Goal: Information Seeking & Learning: Learn about a topic

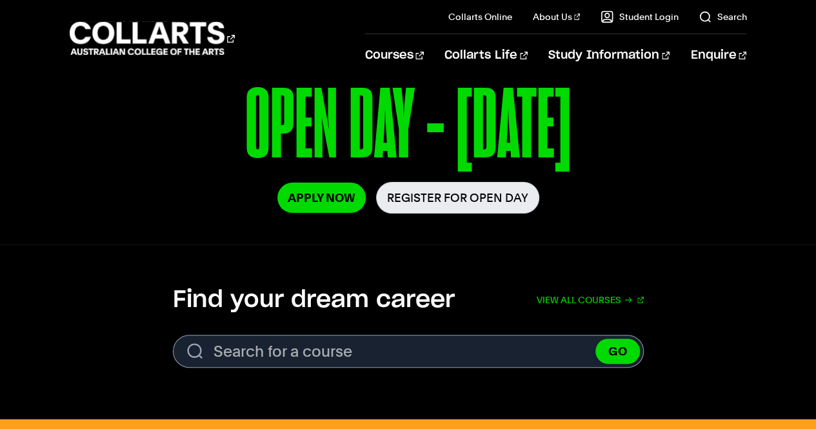
scroll to position [261, 0]
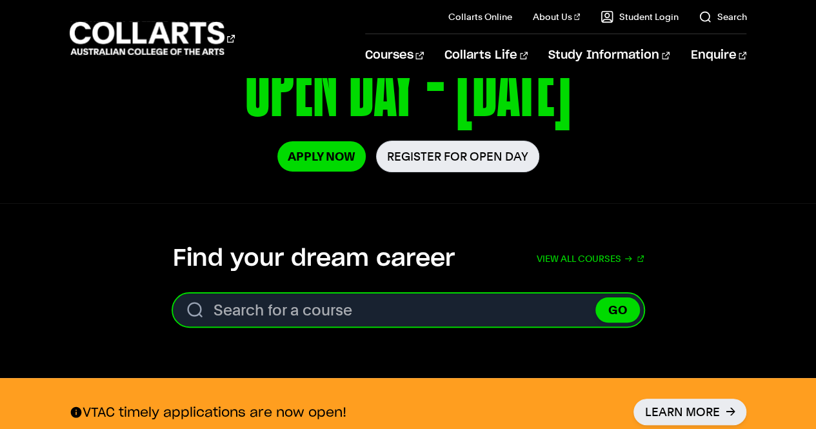
click at [502, 303] on input "Search for a course" at bounding box center [408, 309] width 471 height 33
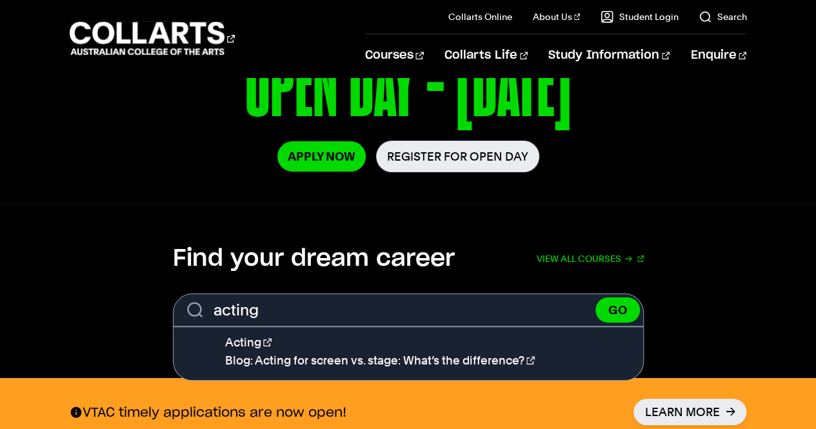
click at [246, 341] on link "Acting" at bounding box center [248, 342] width 46 height 14
type input "Acting"
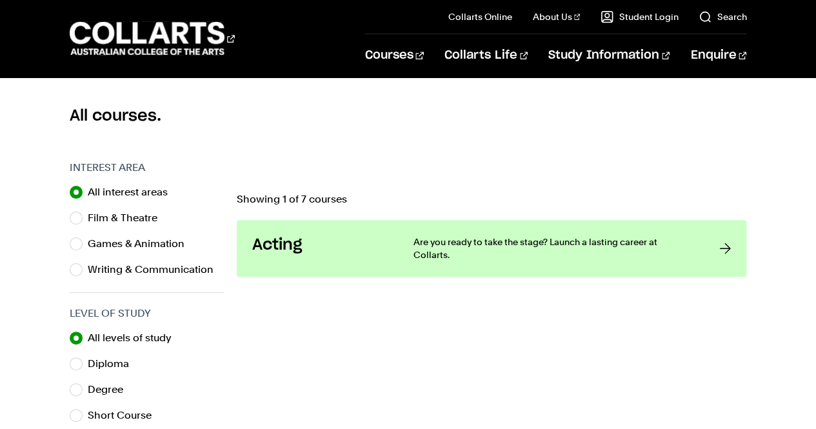
scroll to position [361, 0]
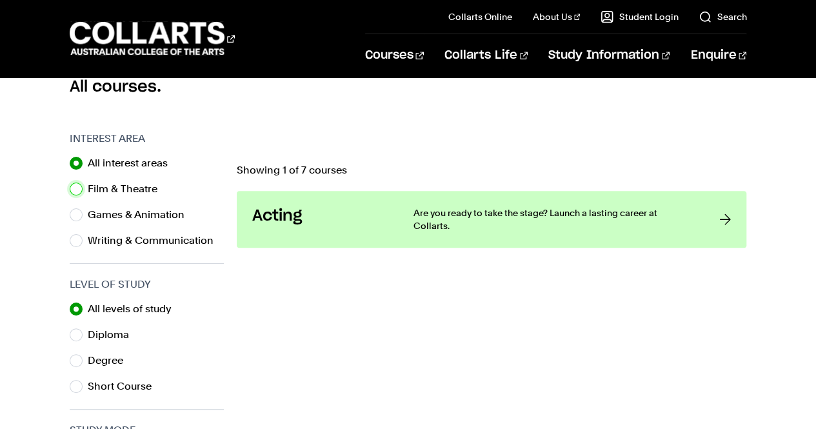
click at [79, 186] on input "Film & Theatre" at bounding box center [76, 189] width 13 height 13
radio input "true"
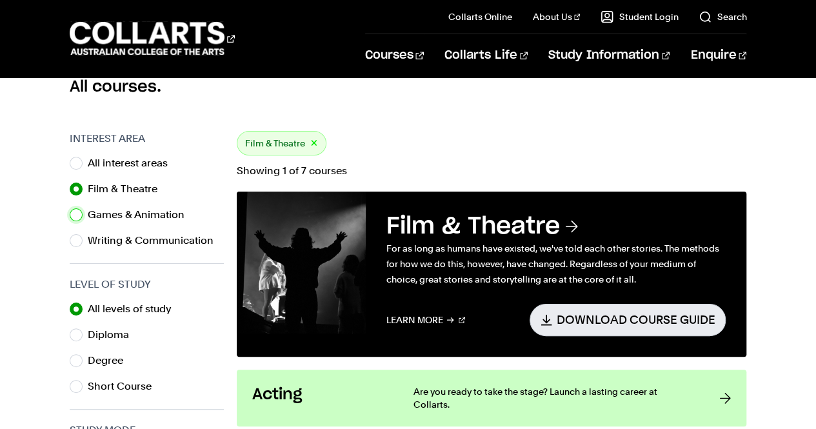
click at [70, 208] on input "Games & Animation" at bounding box center [76, 214] width 13 height 13
radio input "true"
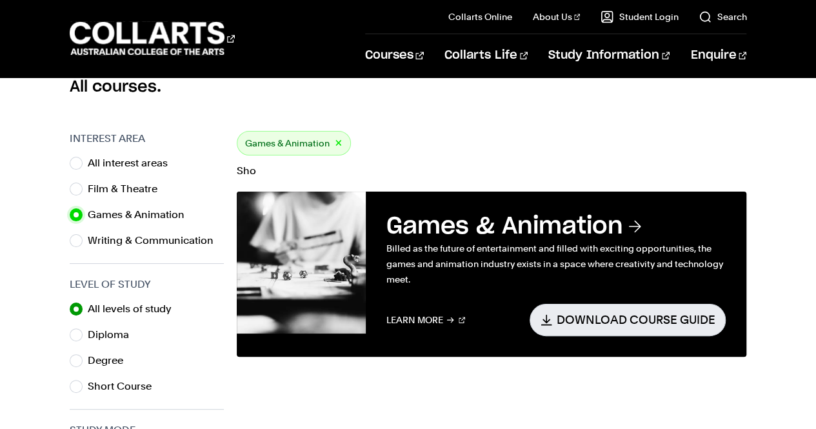
click at [70, 234] on input "Writing & Communication" at bounding box center [76, 240] width 13 height 13
radio input "true"
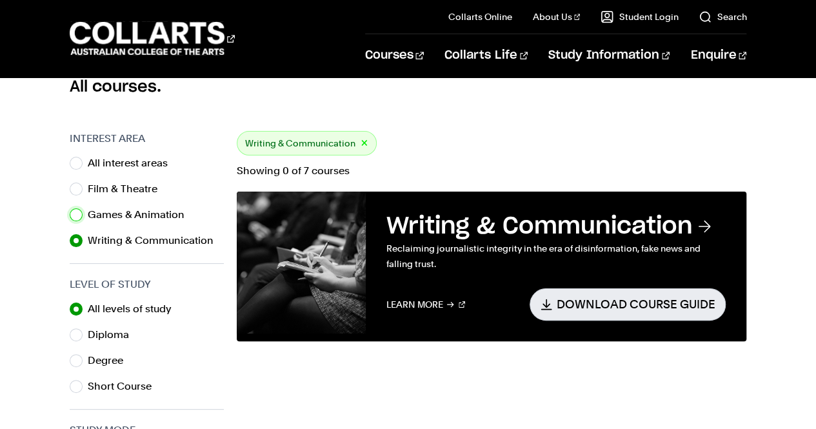
click at [70, 208] on input "Games & Animation" at bounding box center [76, 214] width 13 height 13
radio input "true"
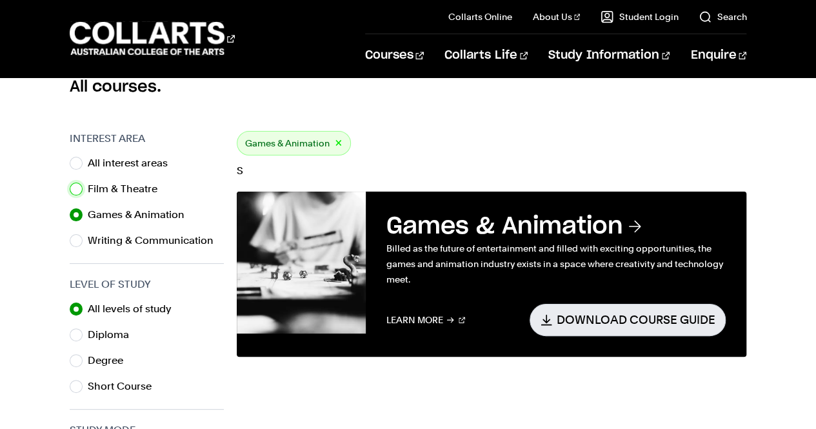
click at [70, 183] on input "Film & Theatre" at bounding box center [76, 189] width 13 height 13
radio input "true"
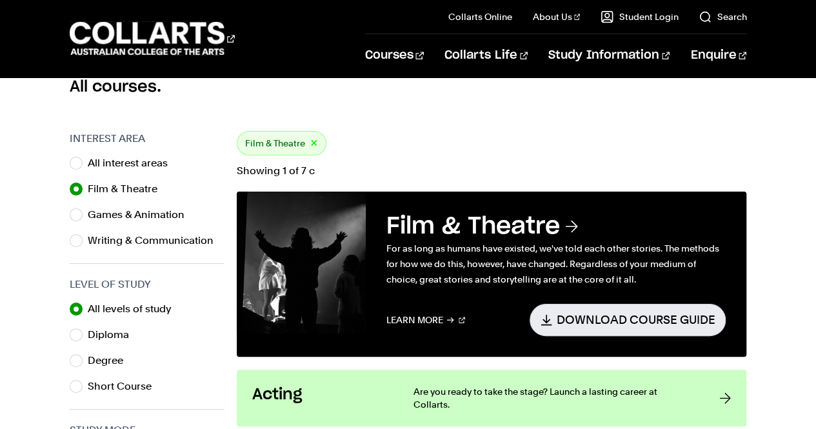
click at [468, 123] on body "Courses Collarts Online Study 100% online About Us History & Values Strategic P…" at bounding box center [408, 436] width 816 height 1595
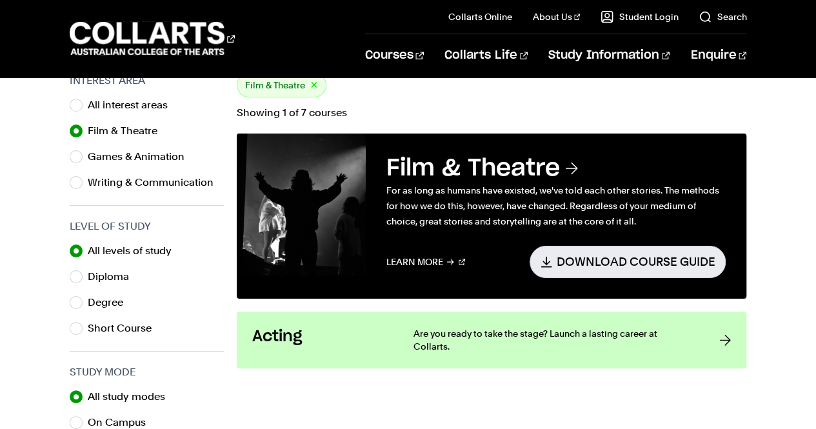
scroll to position [419, 0]
click at [702, 326] on link "Acting Are you ready to take the stage? Launch a lasting career at Collarts." at bounding box center [492, 339] width 510 height 57
click at [482, 329] on p "Are you ready to take the stage? Launch a lasting career at Collarts." at bounding box center [553, 340] width 281 height 26
click at [729, 333] on div at bounding box center [725, 340] width 12 height 26
click at [322, 343] on h3 "Acting" at bounding box center [319, 336] width 135 height 19
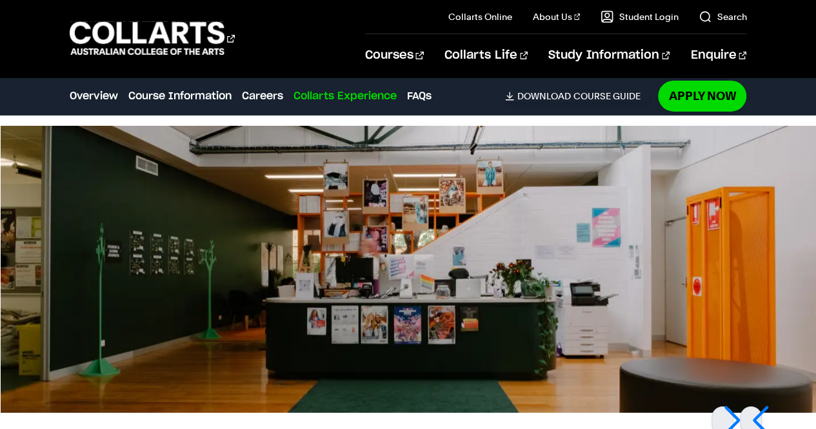
scroll to position [2158, 0]
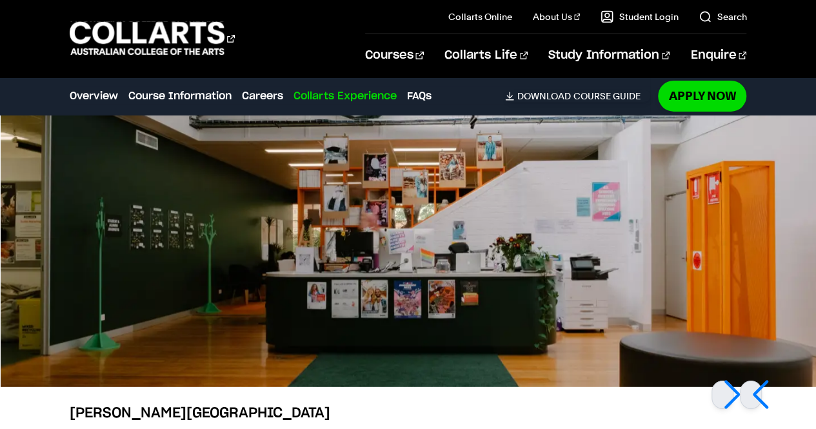
click at [731, 390] on div at bounding box center [722, 394] width 22 height 28
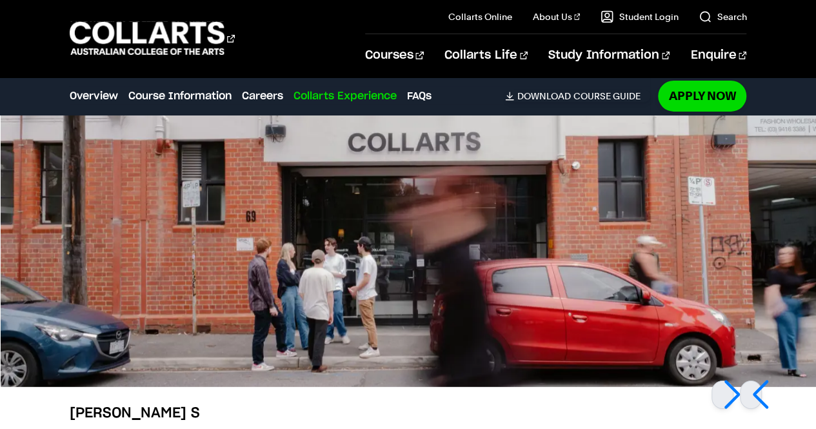
click at [731, 390] on div at bounding box center [722, 394] width 22 height 28
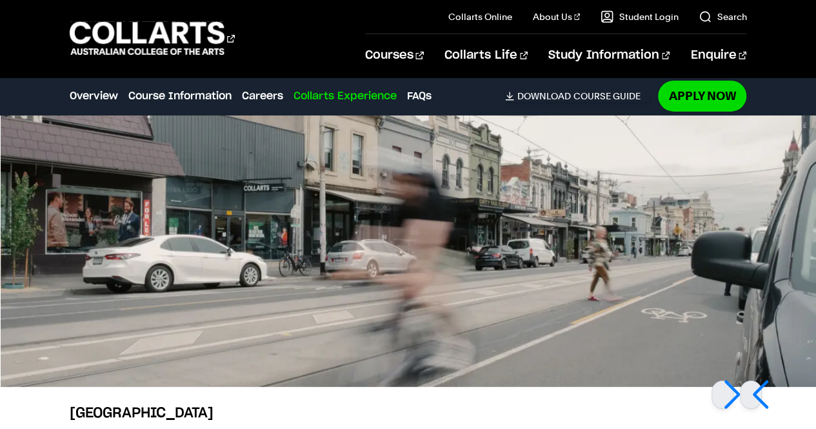
click at [731, 390] on div at bounding box center [722, 394] width 22 height 28
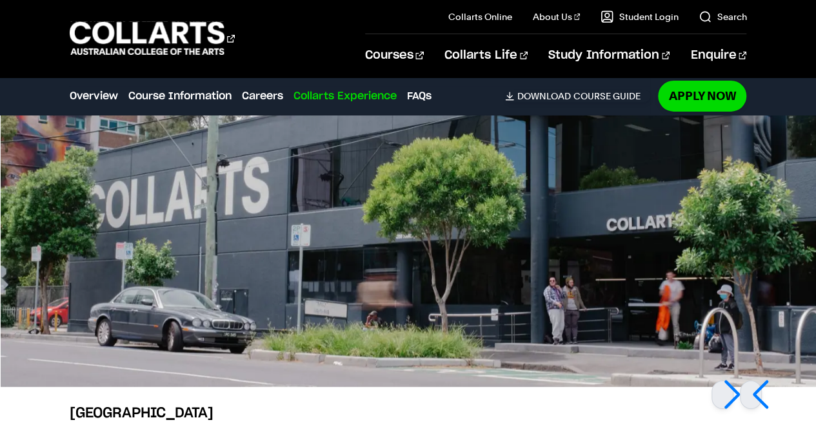
click at [731, 390] on div at bounding box center [722, 394] width 22 height 28
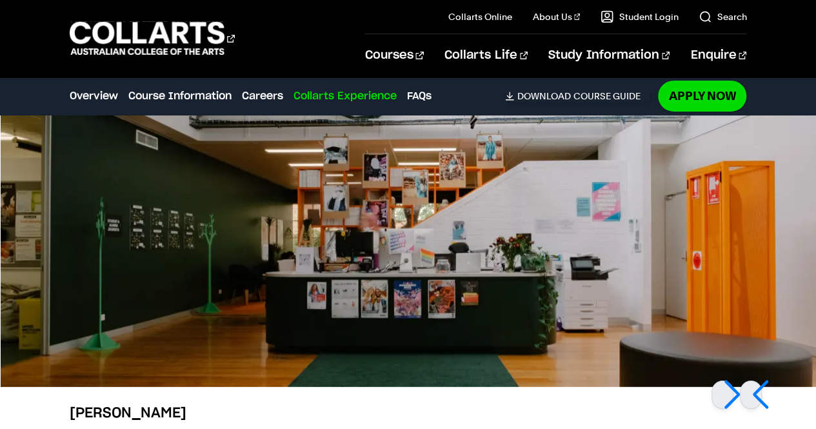
click at [731, 390] on div at bounding box center [722, 394] width 22 height 28
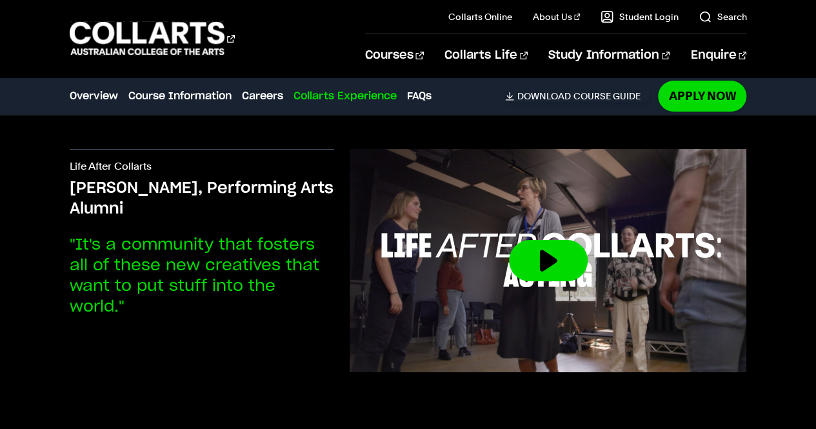
scroll to position [2625, 0]
